Goal: Information Seeking & Learning: Learn about a topic

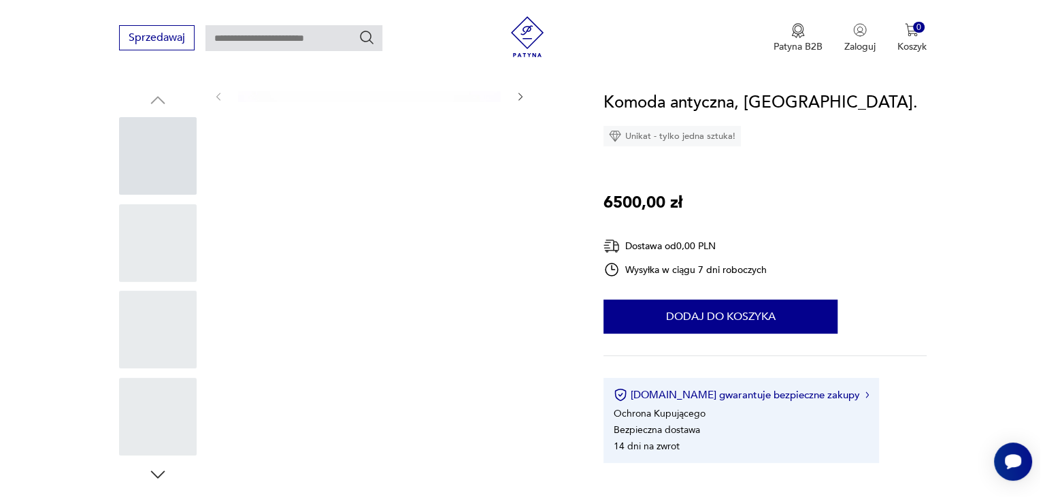
scroll to position [136, 0]
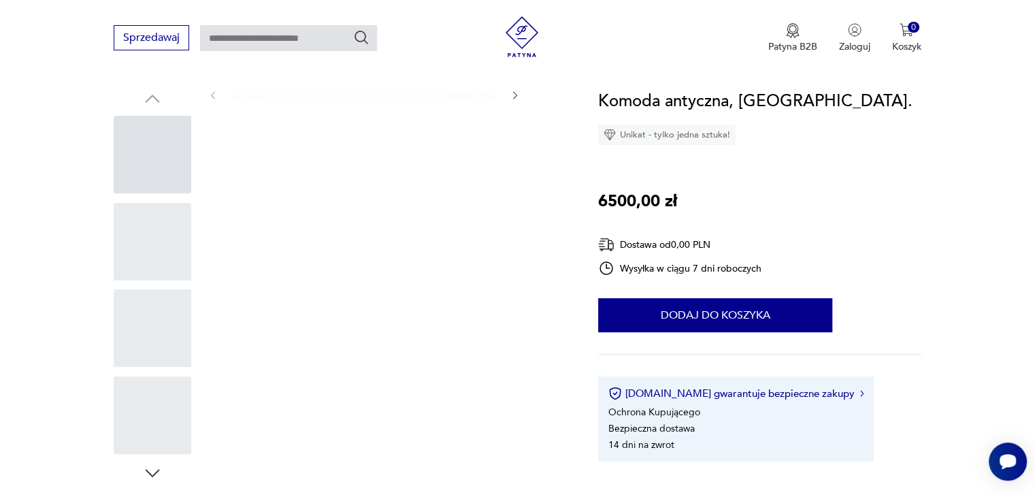
click at [268, 95] on img at bounding box center [364, 177] width 263 height 175
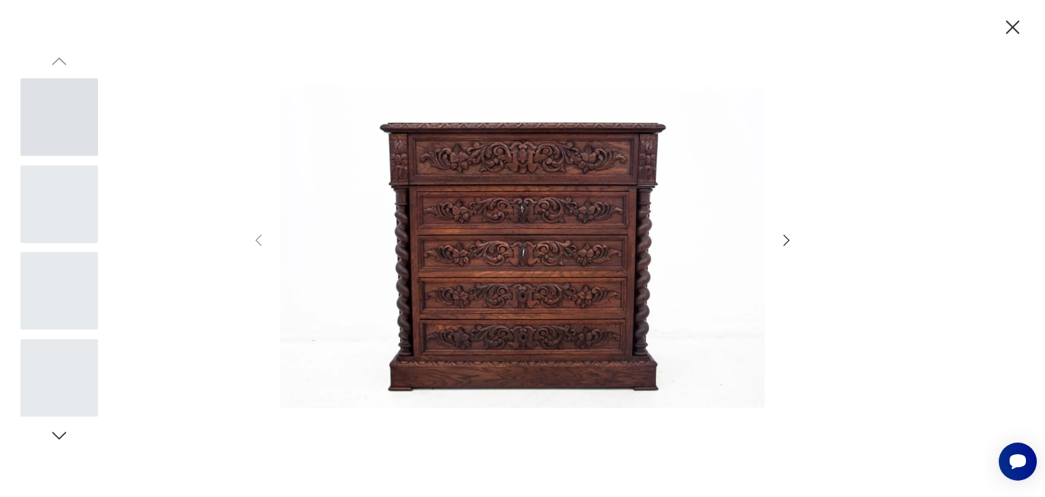
click at [286, 247] on img at bounding box center [522, 246] width 485 height 397
click at [789, 240] on icon "button" at bounding box center [787, 240] width 6 height 11
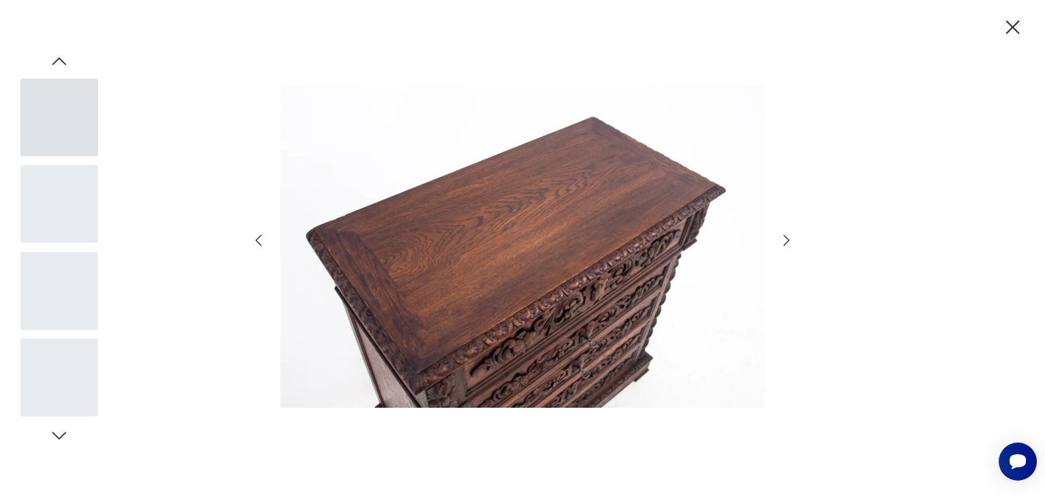
click at [789, 240] on icon "button" at bounding box center [787, 240] width 6 height 11
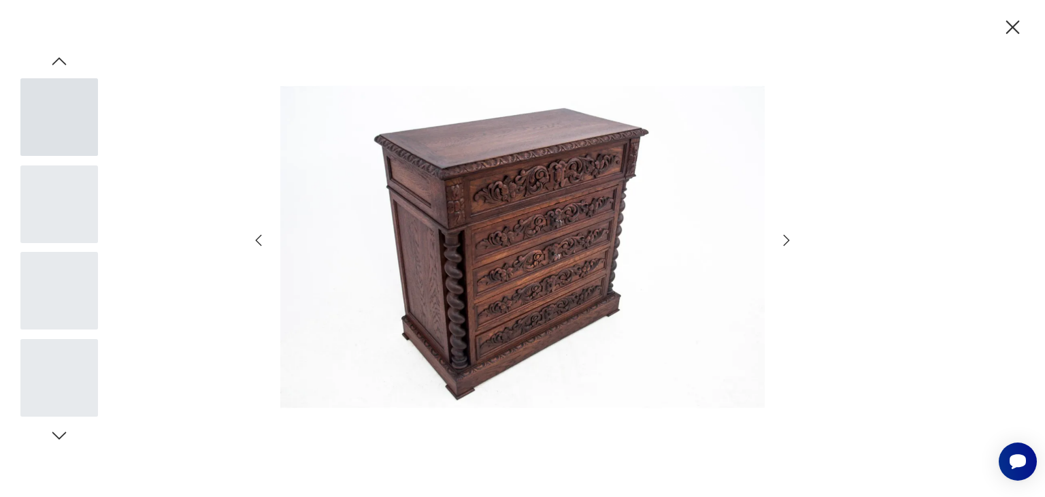
click at [789, 240] on icon "button" at bounding box center [787, 240] width 6 height 11
